Goal: Contribute content: Add original content to the website for others to see

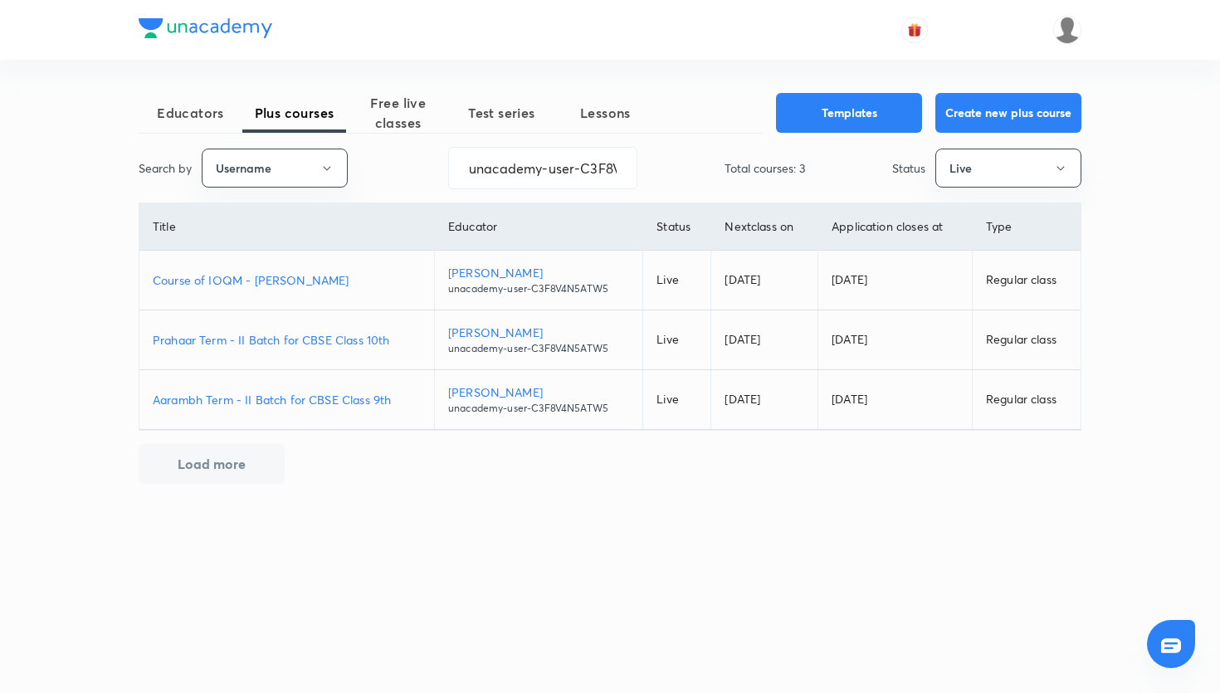
click at [301, 342] on p "Prahaar Term - II Batch for CBSE Class 10th" at bounding box center [287, 339] width 268 height 17
click at [562, 174] on input "unacademy-user-C3F8V4N5ATW5" at bounding box center [543, 168] width 188 height 42
paste input "TJ831YBQ0MKX"
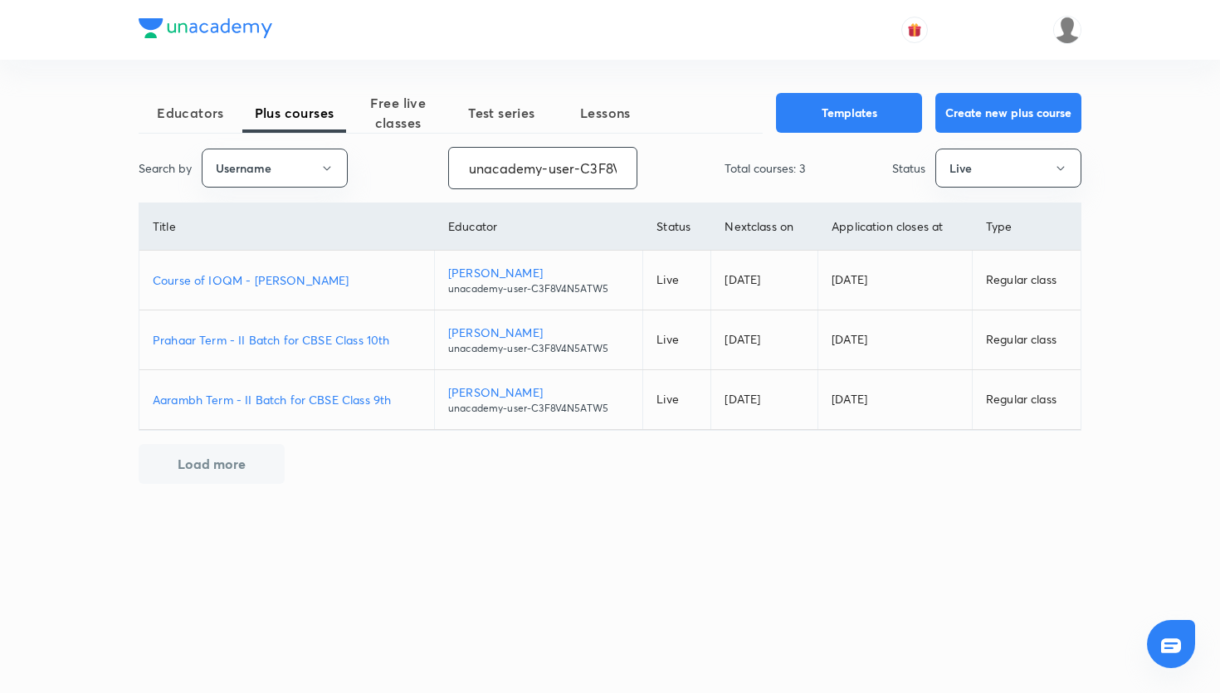
type input "unacademy-user-TJ831YBQ0MKX"
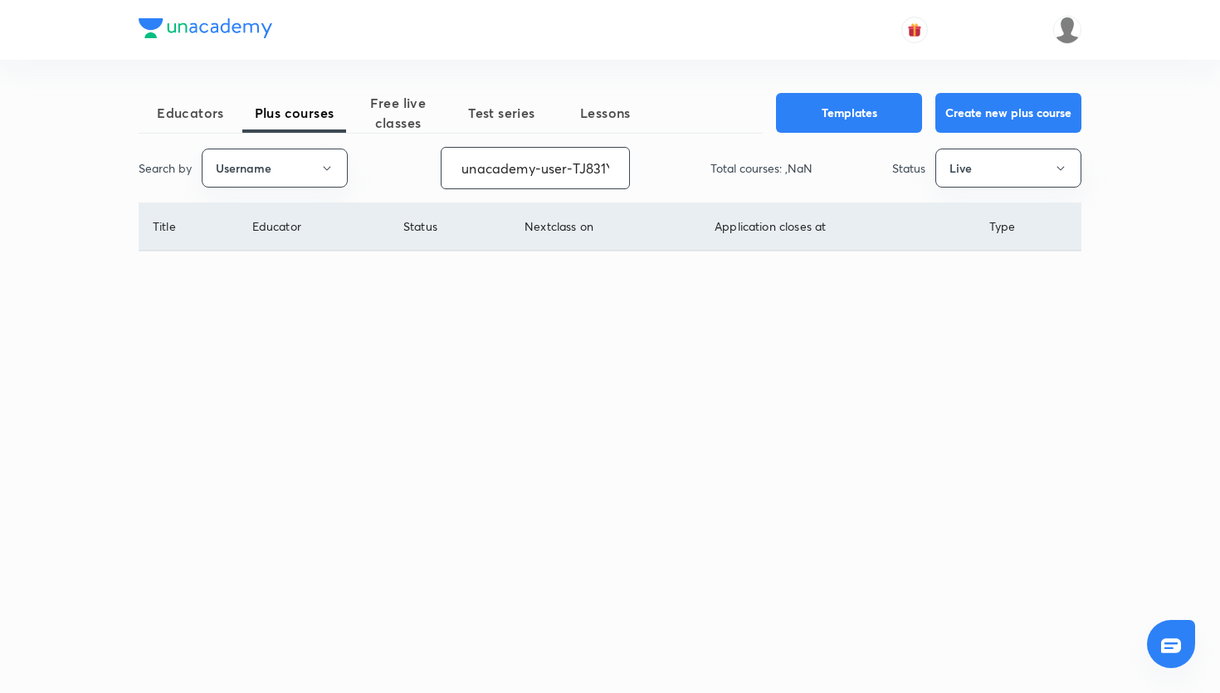
scroll to position [0, 66]
click at [575, 160] on input "unacademy-user-TJ831YBQ0MKX" at bounding box center [542, 168] width 188 height 42
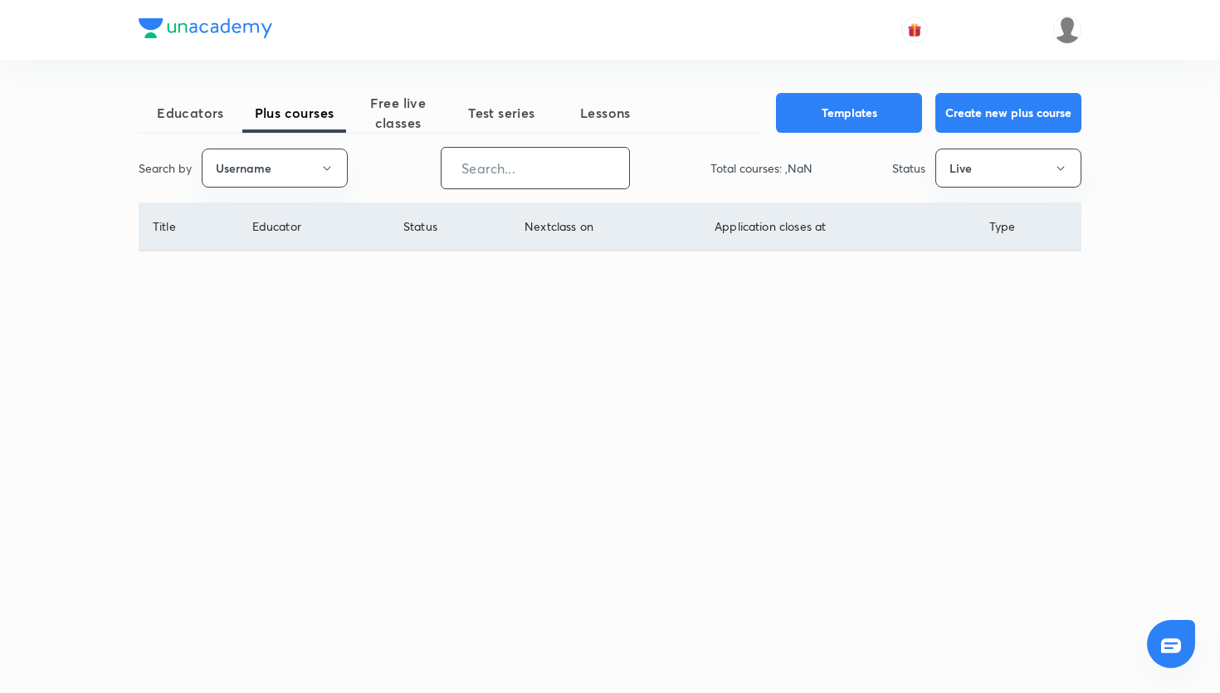
paste input "unacademy-user-TJ831YBQ0MKX"
type input "unacademy-user-TJ831YBQ0MKX"
click at [998, 162] on button "Live" at bounding box center [1009, 168] width 146 height 39
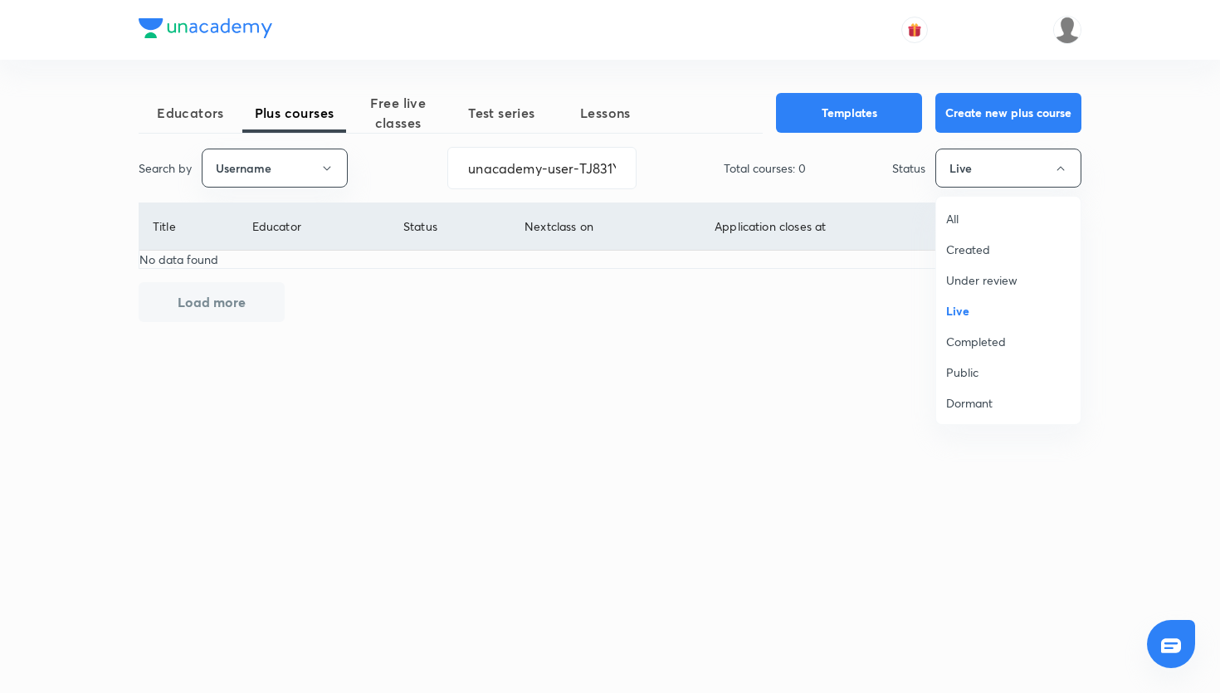
click at [1010, 272] on span "Under review" at bounding box center [1008, 279] width 125 height 17
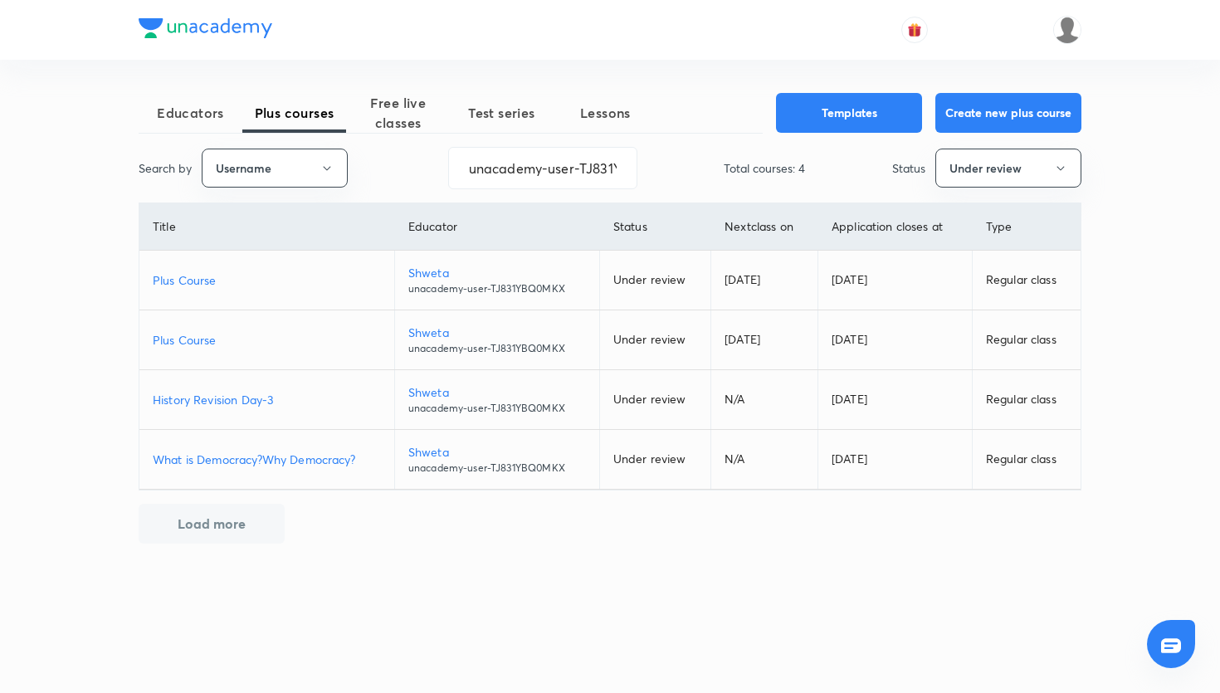
click at [171, 276] on p "Plus Course" at bounding box center [267, 279] width 228 height 17
click at [218, 344] on p "Plus Course" at bounding box center [267, 339] width 228 height 17
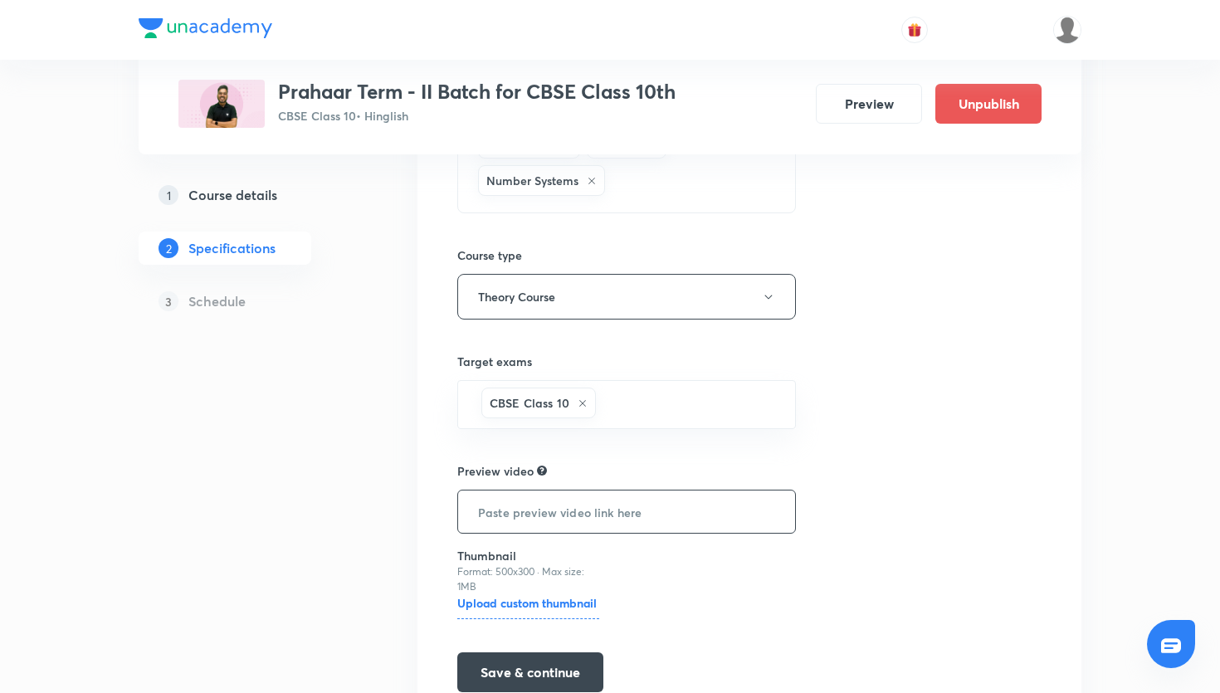
scroll to position [452, 0]
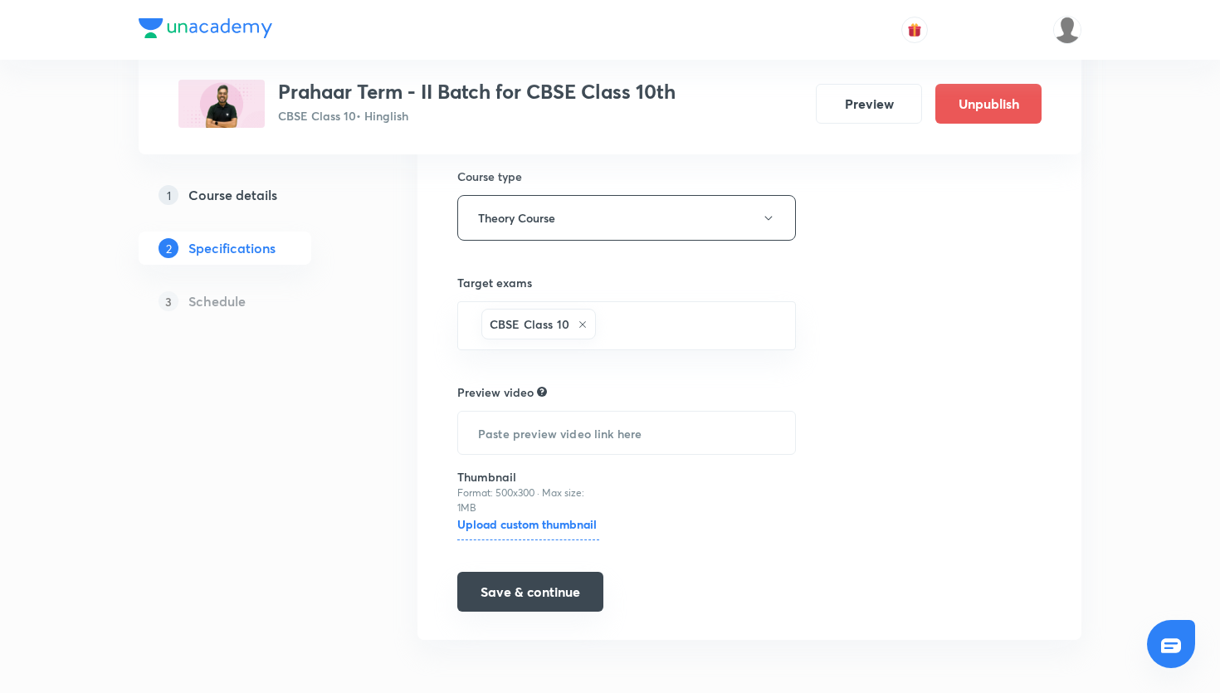
click at [526, 573] on button "Save & continue" at bounding box center [530, 592] width 146 height 40
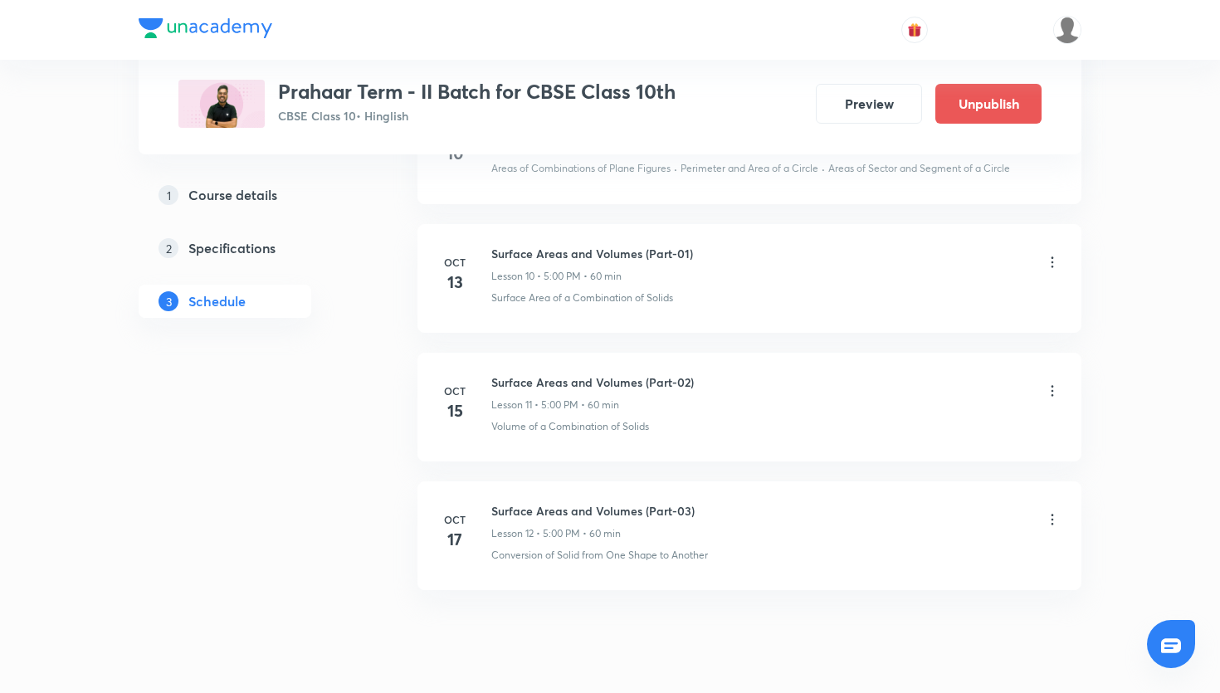
scroll to position [2164, 0]
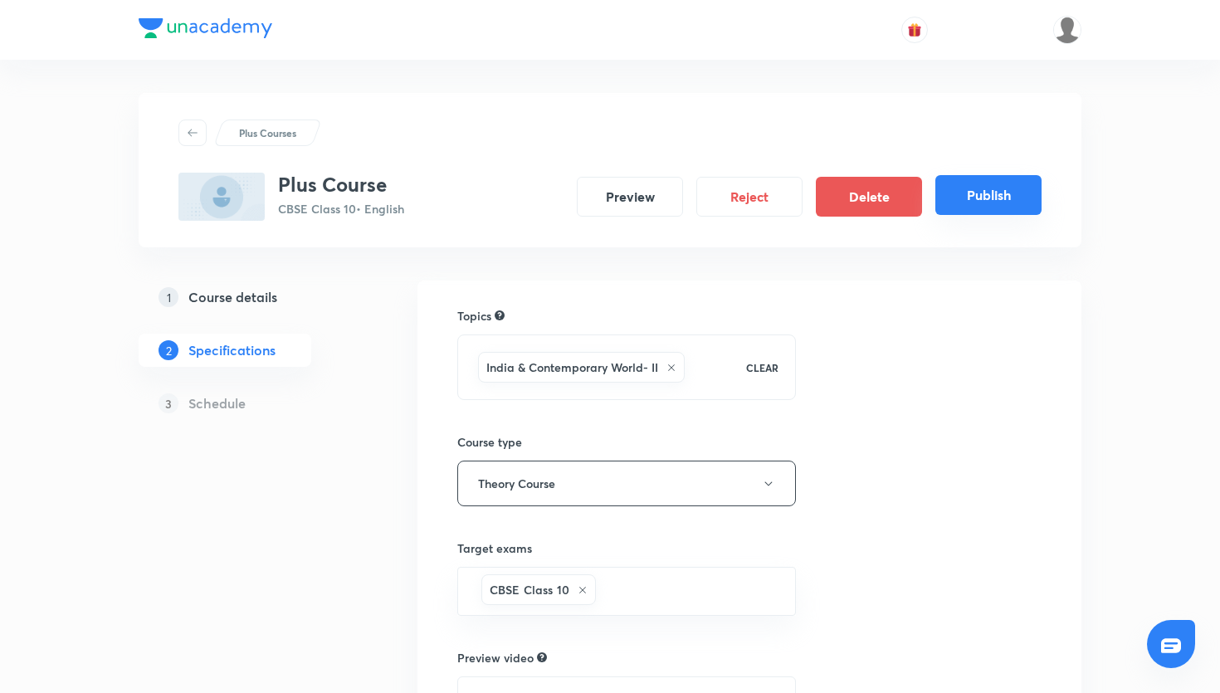
click at [990, 196] on button "Publish" at bounding box center [989, 195] width 106 height 40
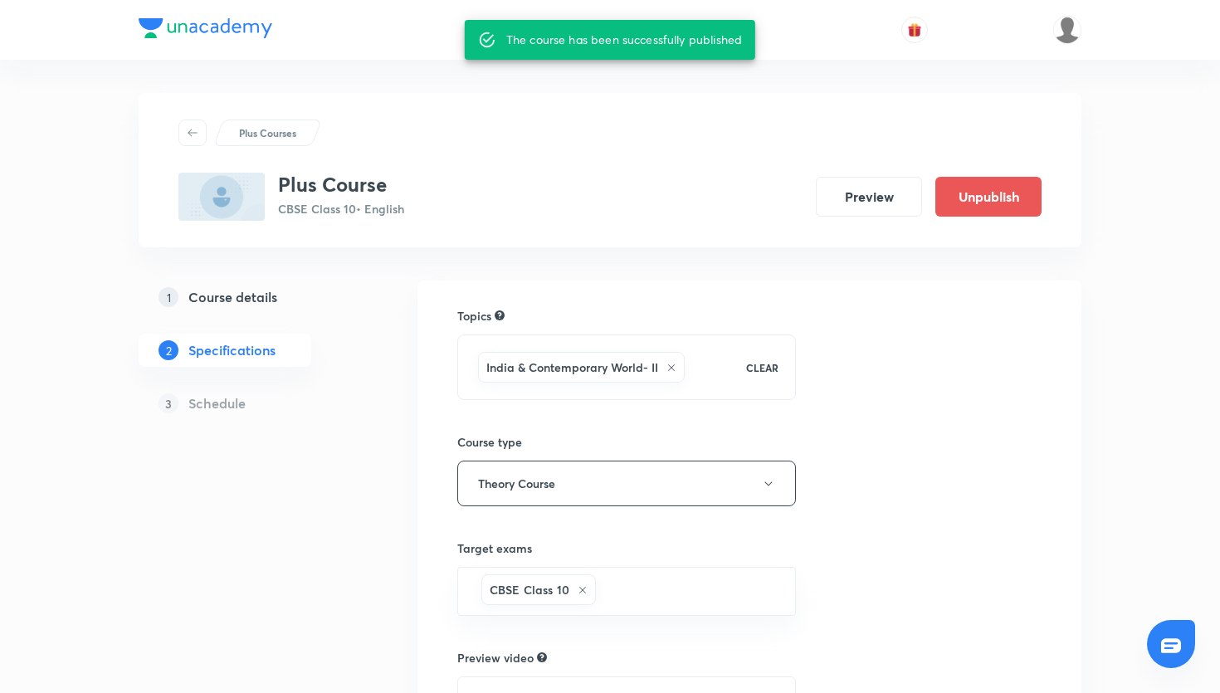
click at [468, 103] on div "Plus Courses Plus Course CBSE Class 10 • English Preview Unpublish" at bounding box center [610, 170] width 943 height 154
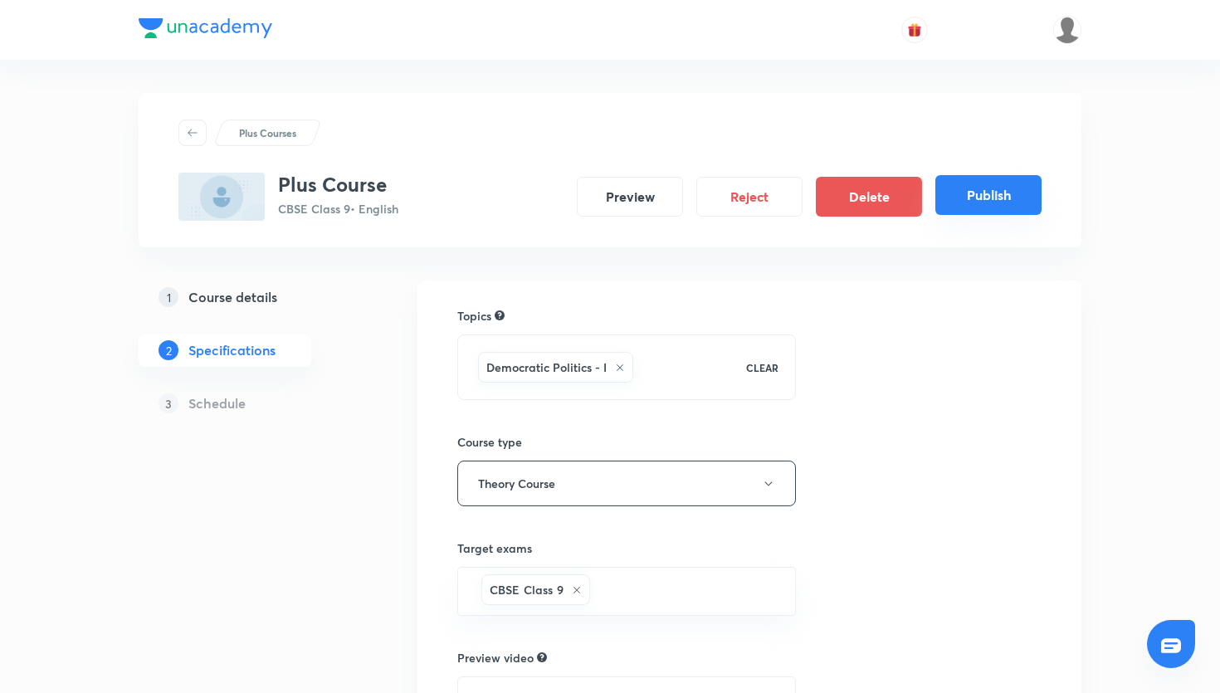
click at [1013, 189] on button "Publish" at bounding box center [989, 195] width 106 height 40
click at [1010, 187] on button "Publish" at bounding box center [989, 195] width 106 height 40
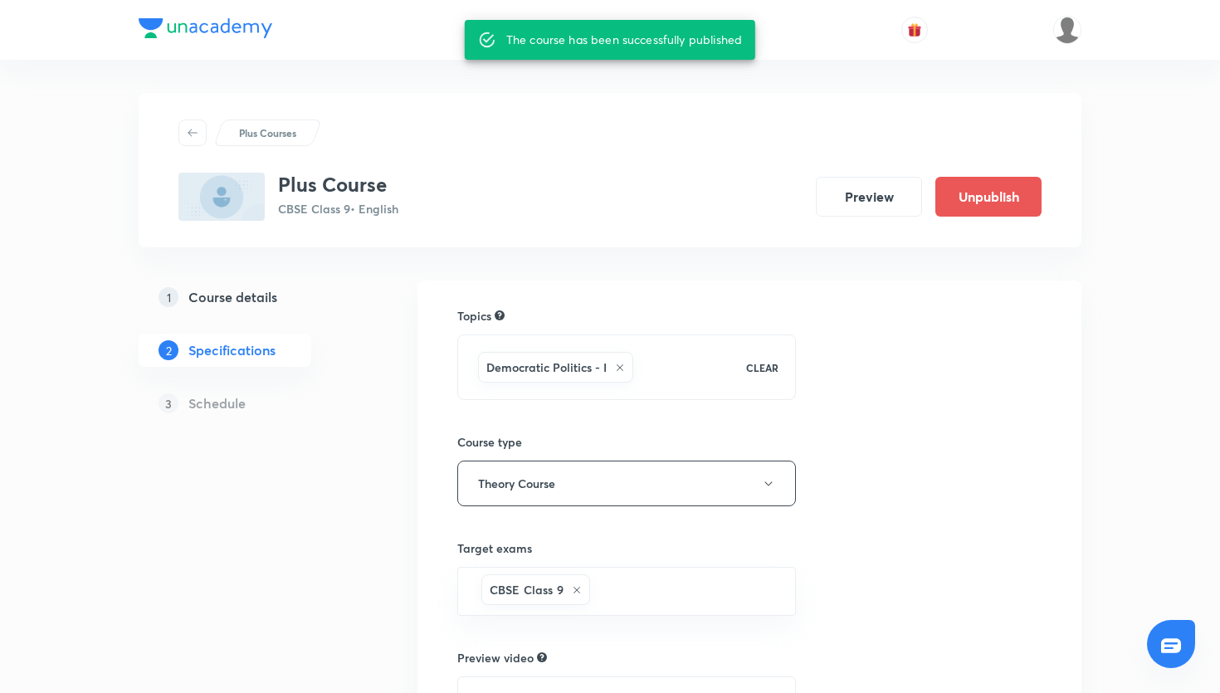
click at [492, 126] on div "Plus Courses" at bounding box center [610, 133] width 863 height 27
